Goal: Information Seeking & Learning: Learn about a topic

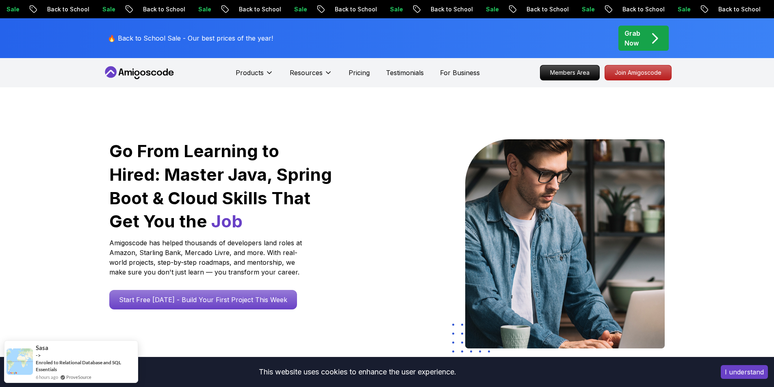
click at [751, 377] on button "I understand" at bounding box center [744, 372] width 47 height 14
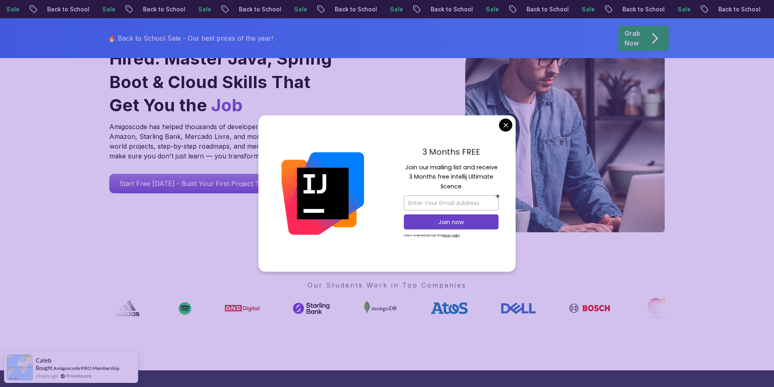
scroll to position [122, 0]
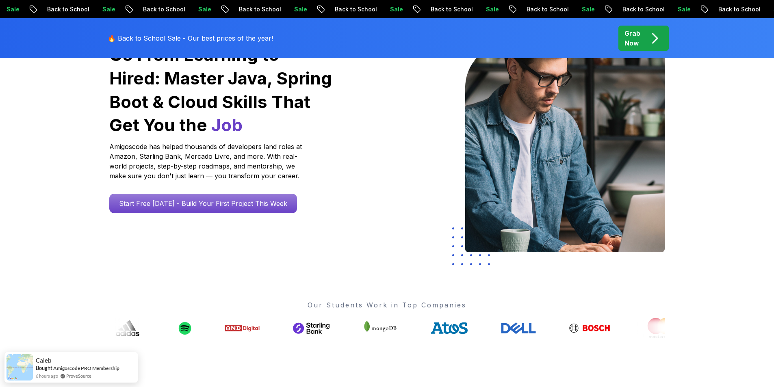
scroll to position [0, 0]
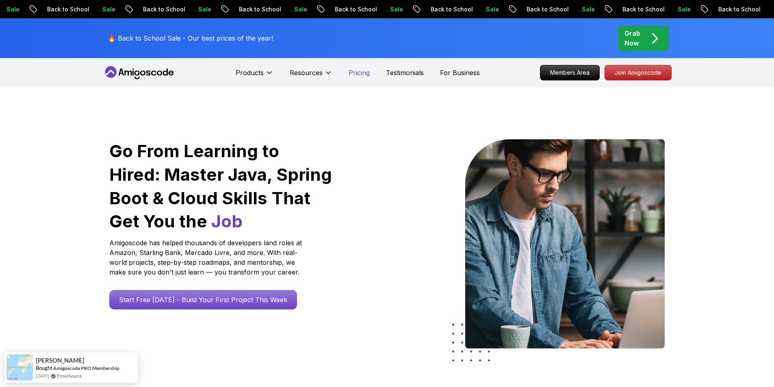
click at [355, 73] on p "Pricing" at bounding box center [359, 73] width 21 height 10
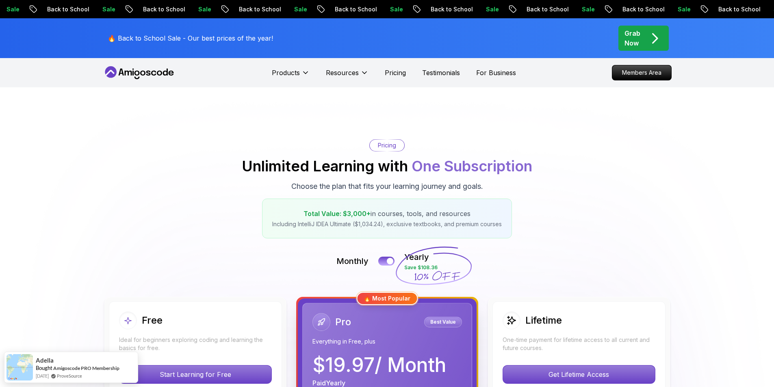
click at [142, 75] on icon at bounding box center [142, 73] width 5 height 5
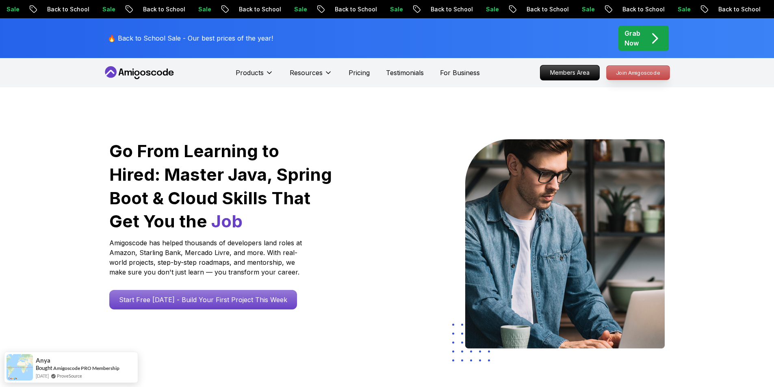
click at [629, 78] on p "Join Amigoscode" at bounding box center [638, 73] width 63 height 14
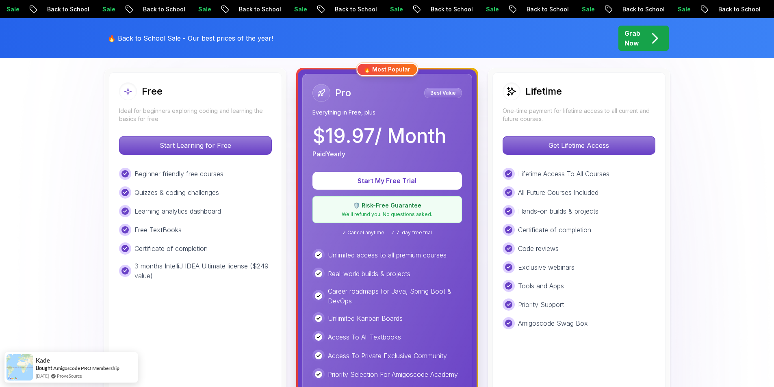
scroll to position [244, 0]
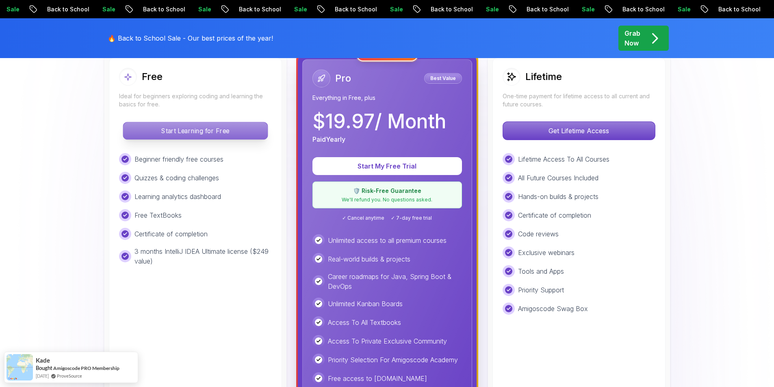
click at [220, 135] on p "Start Learning for Free" at bounding box center [195, 130] width 144 height 17
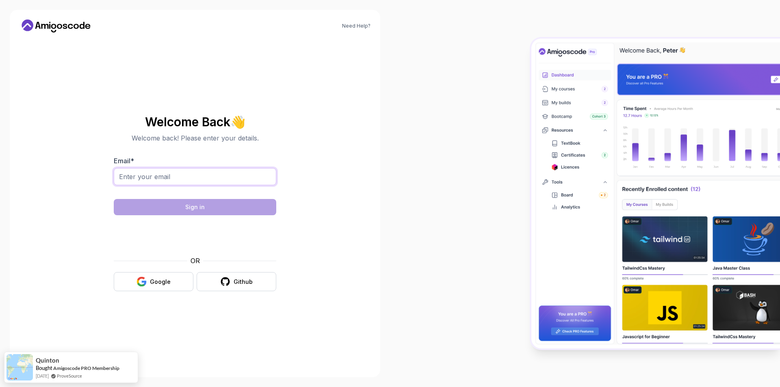
click at [186, 182] on input "Email *" at bounding box center [195, 176] width 163 height 17
type input "walterjr_@outlook.com"
click at [307, 190] on section "Welcome Back 👋 Welcome back! Please enter your details. Email * walterjr_@outlo…" at bounding box center [195, 203] width 273 height 192
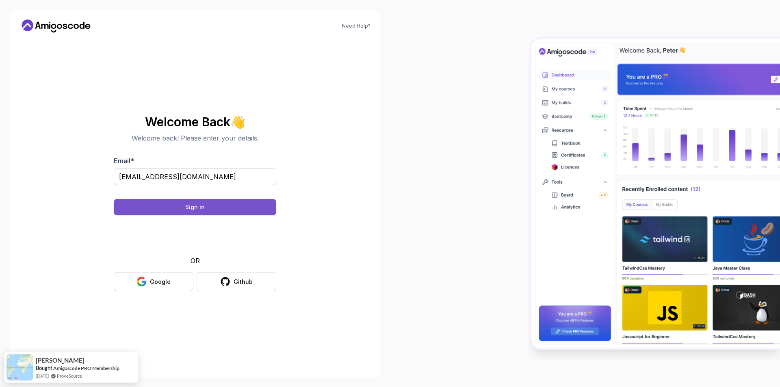
click at [206, 209] on button "Sign in" at bounding box center [195, 207] width 163 height 16
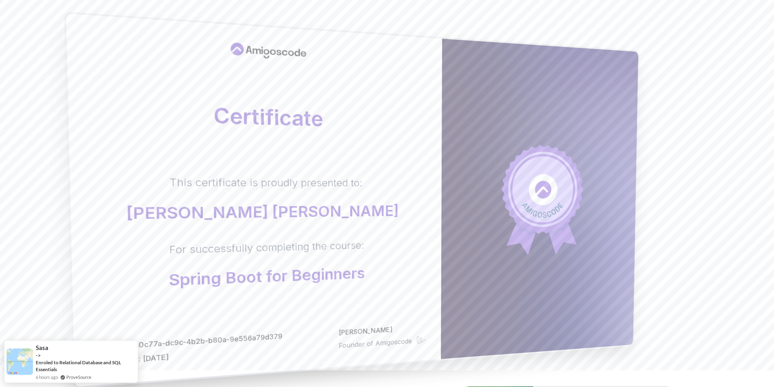
scroll to position [5, 0]
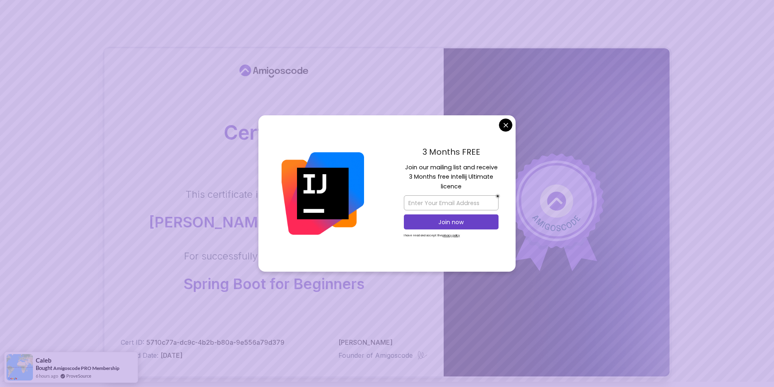
click at [506, 129] on body "Certificate This certificate is proudly presented to: [PERSON_NAME] [PERSON_NAM…" at bounding box center [387, 252] width 774 height 515
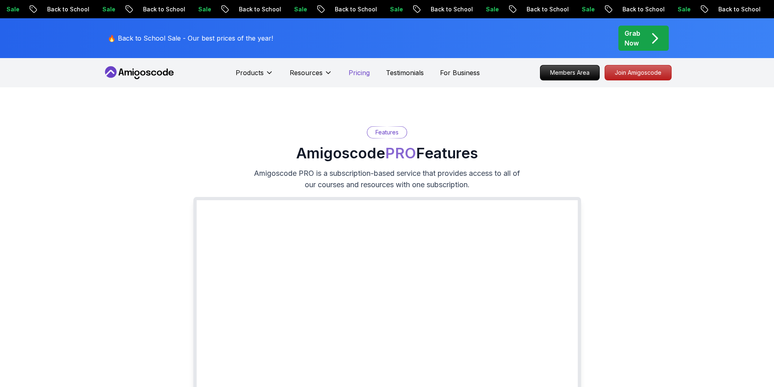
click at [356, 72] on p "Pricing" at bounding box center [359, 73] width 21 height 10
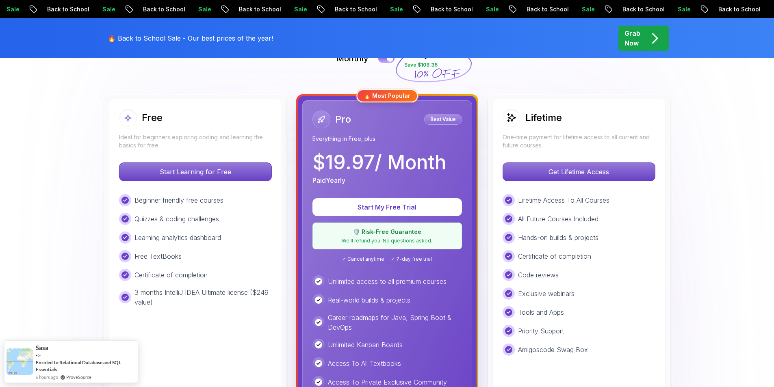
scroll to position [203, 0]
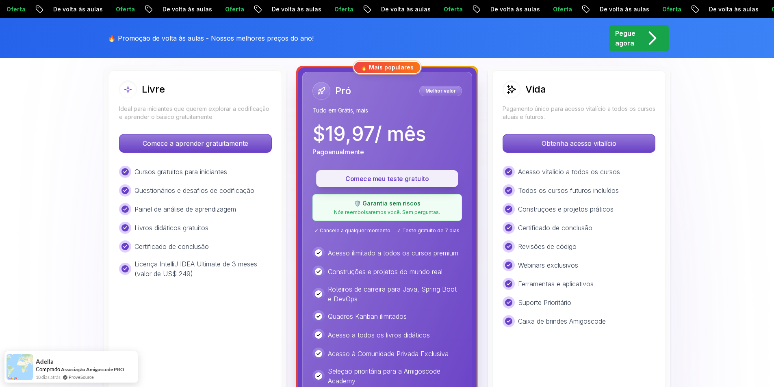
scroll to position [244, 0]
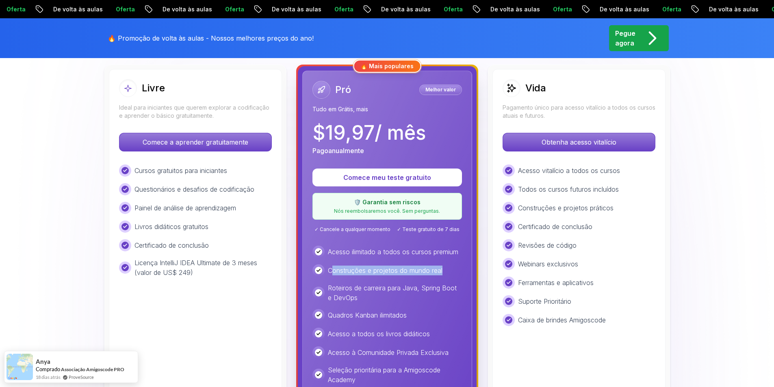
drag, startPoint x: 330, startPoint y: 271, endPoint x: 445, endPoint y: 267, distance: 114.7
click at [445, 267] on div "Construções e projetos do mundo real" at bounding box center [388, 271] width 150 height 12
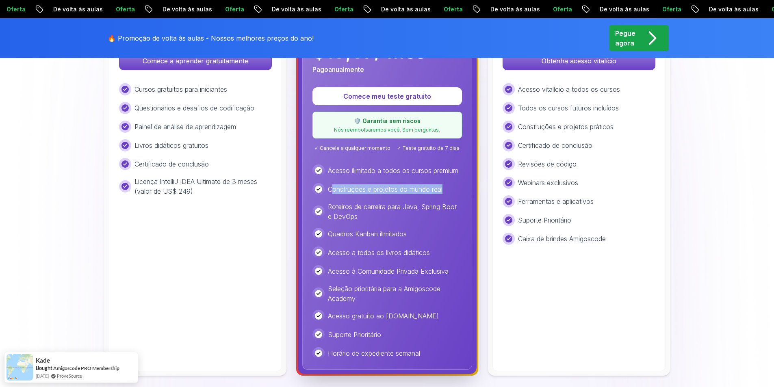
scroll to position [284, 0]
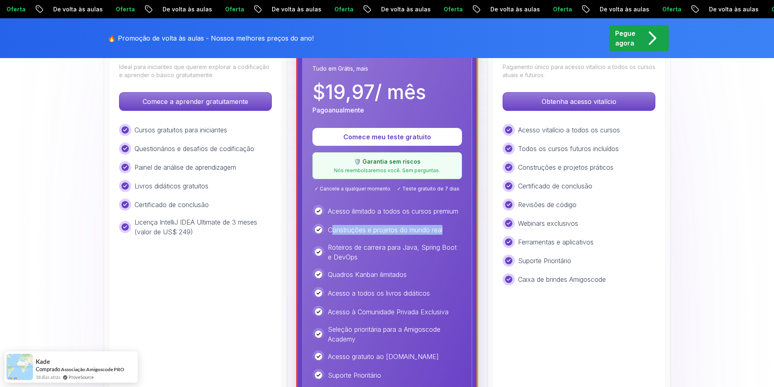
click at [384, 231] on font "Construções e projetos do mundo real" at bounding box center [385, 230] width 115 height 8
click at [432, 233] on font "Construções e projetos do mundo real" at bounding box center [385, 230] width 115 height 8
drag, startPoint x: 391, startPoint y: 231, endPoint x: 440, endPoint y: 226, distance: 49.5
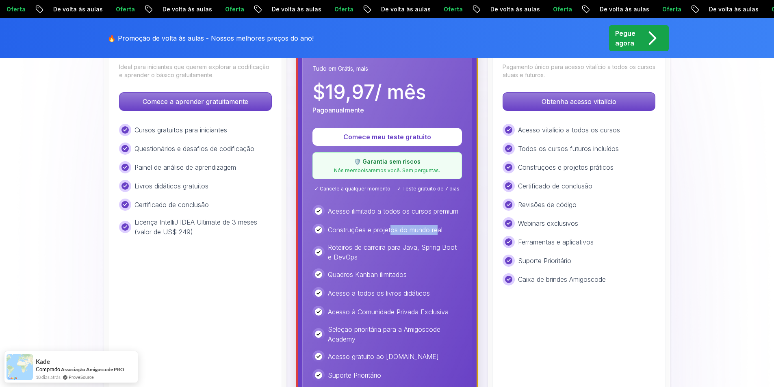
click at [440, 226] on p "Construções e projetos do mundo real" at bounding box center [385, 230] width 115 height 10
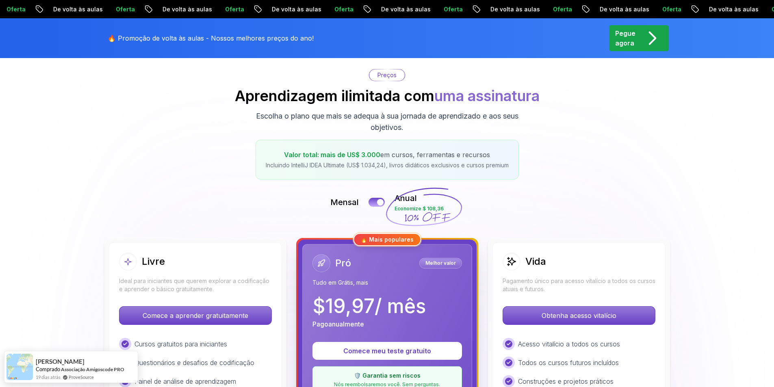
scroll to position [0, 0]
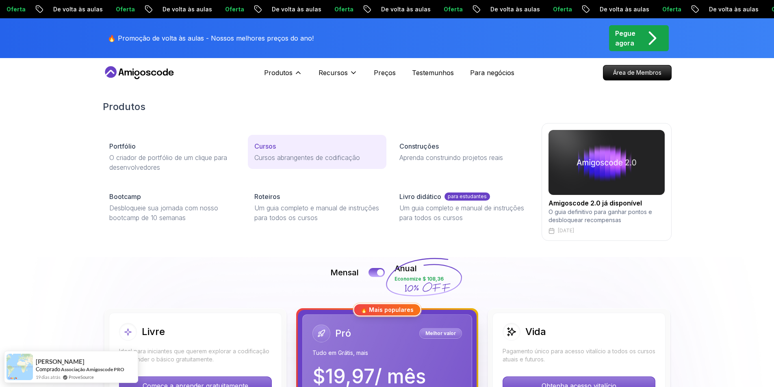
click at [270, 143] on font "Cursos" at bounding box center [265, 146] width 22 height 8
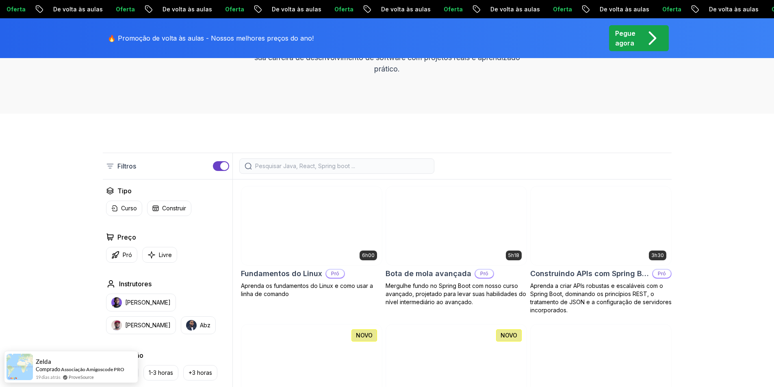
scroll to position [122, 0]
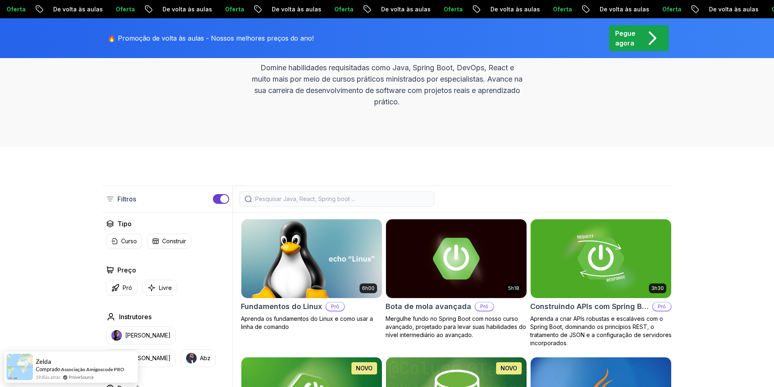
click at [293, 258] on img at bounding box center [312, 258] width 148 height 83
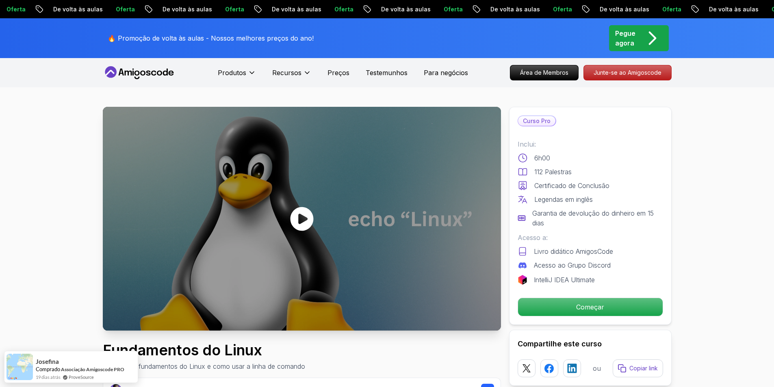
click at [302, 224] on icon at bounding box center [301, 219] width 23 height 24
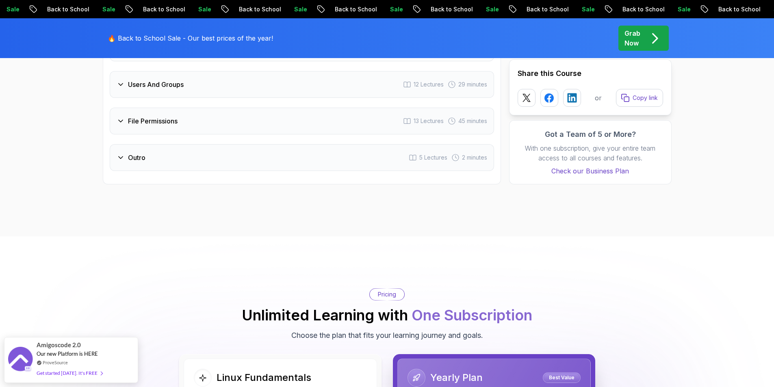
scroll to position [1605, 0]
